Goal: Obtain resource: Download file/media

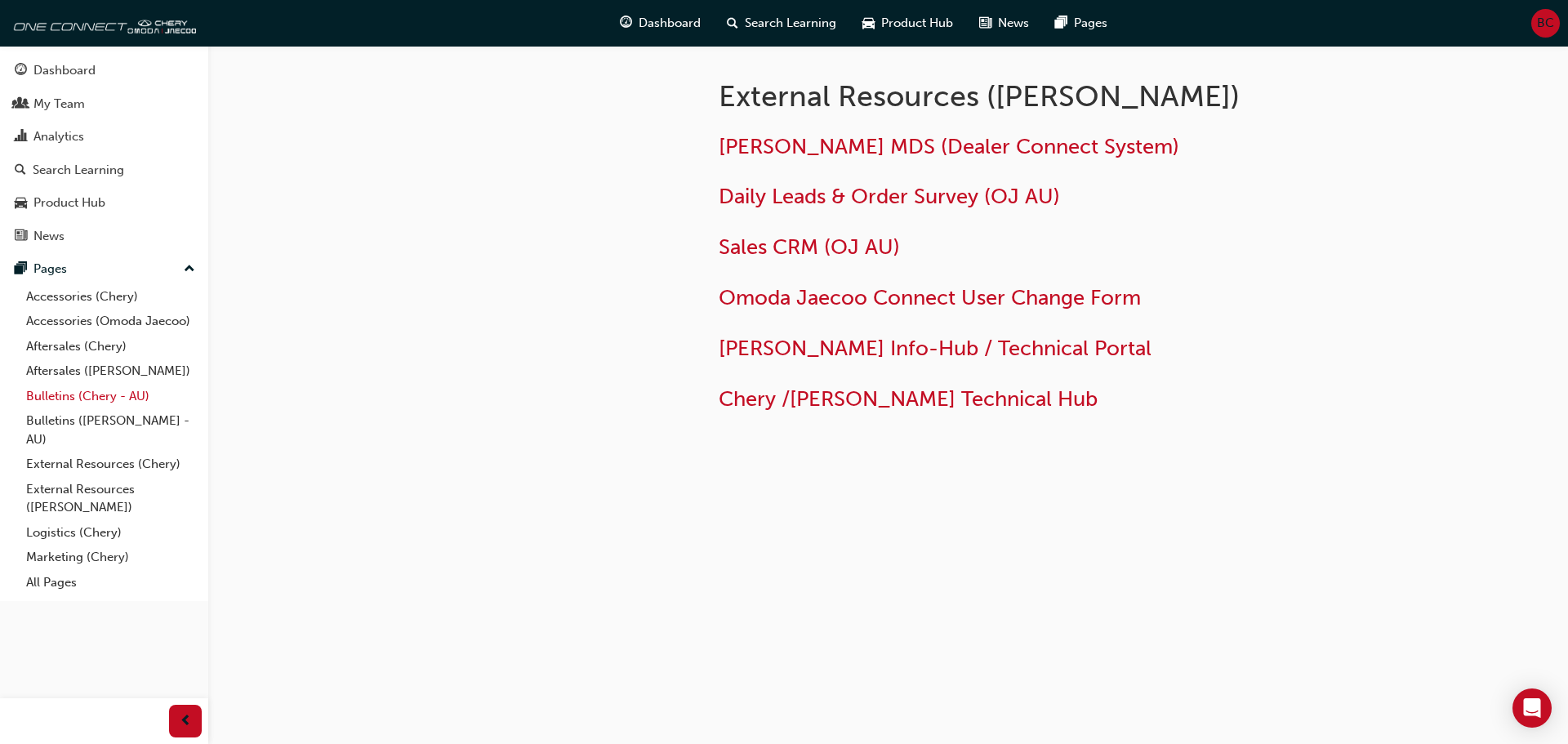
click at [72, 396] on link "Bulletins (Chery - AU)" at bounding box center [111, 397] width 182 height 26
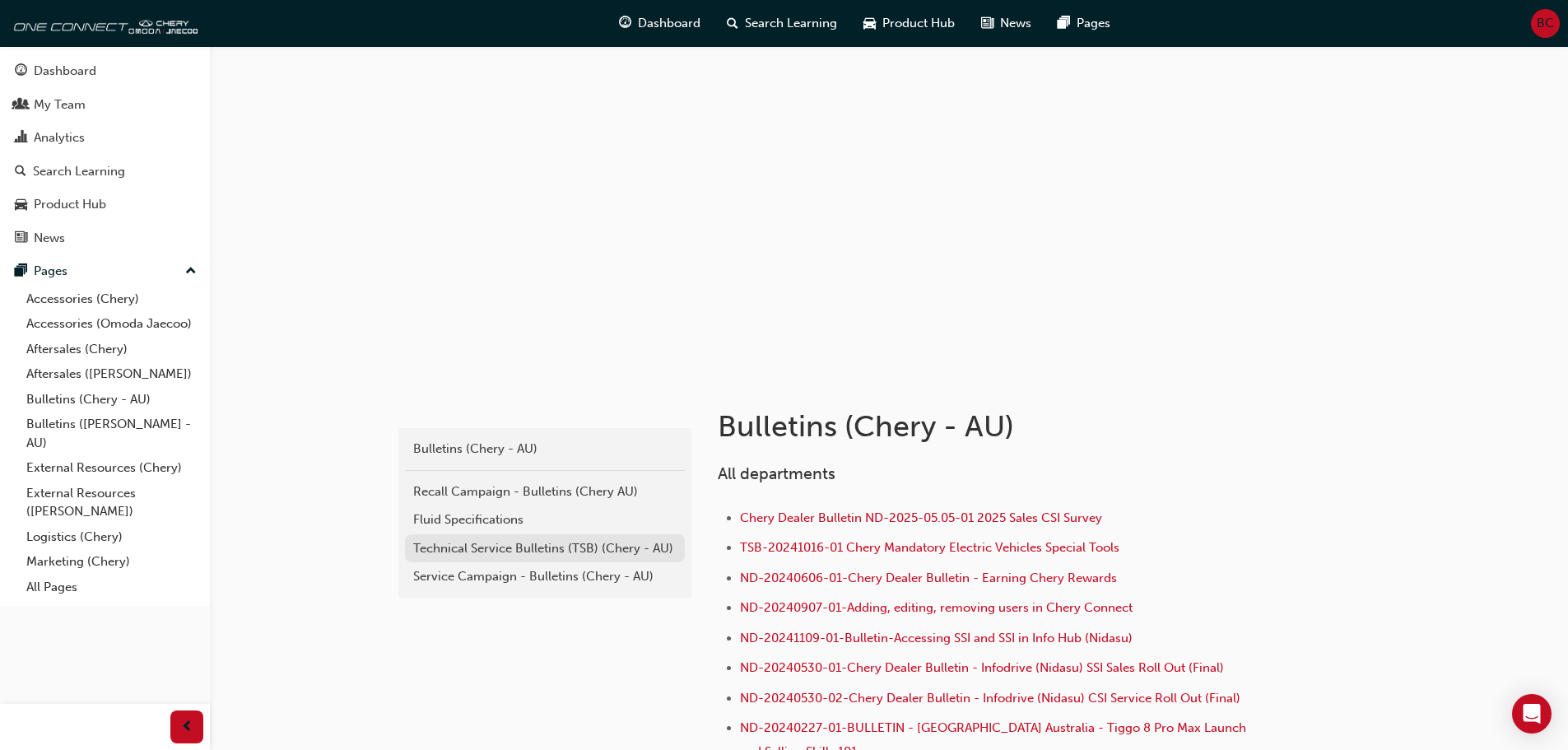
click at [495, 547] on div "Technical Service Bulletins (TSB) (Chery - AU)" at bounding box center [544, 549] width 264 height 19
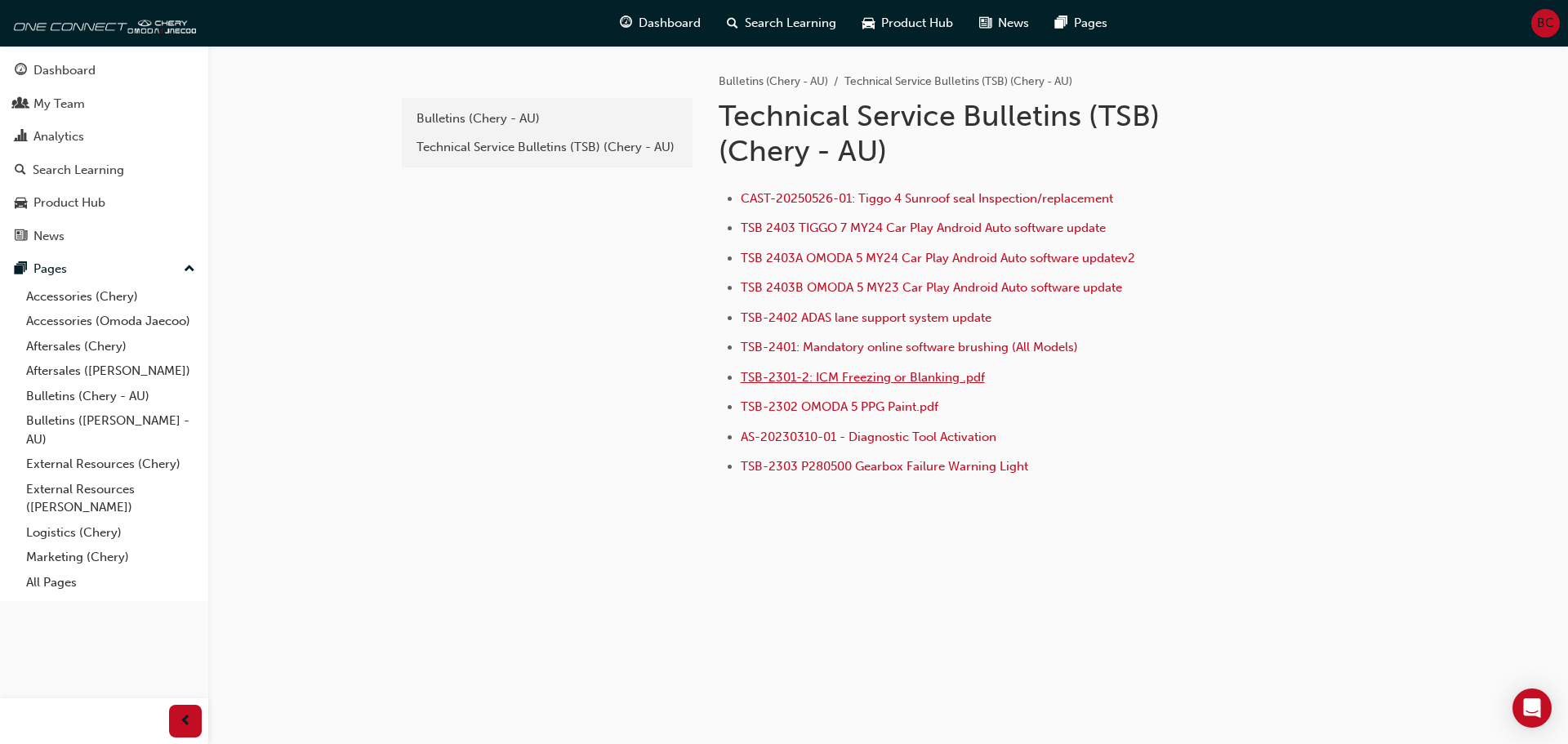
click at [861, 376] on span "TSB-2301-2: ICM Freezing or Blanking .pdf" at bounding box center [863, 377] width 244 height 14
